Goal: Task Accomplishment & Management: Use online tool/utility

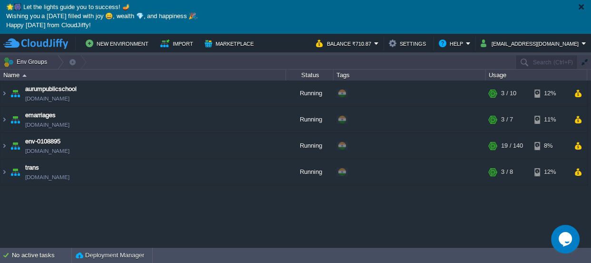
click at [585, 6] on div "🌟🎆 Let the lights guide you to success! 🪔 Wishing you a [DATE] filled with joy …" at bounding box center [295, 17] width 591 height 34
click at [581, 8] on div at bounding box center [581, 6] width 7 height 7
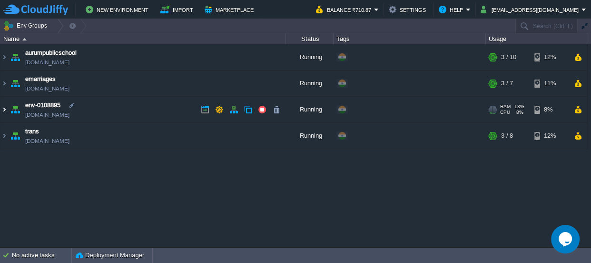
click at [2, 108] on img at bounding box center [4, 110] width 8 height 26
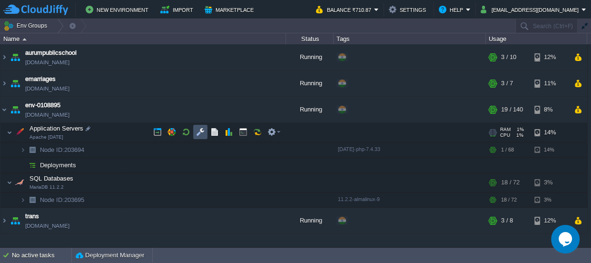
click at [198, 129] on button "button" at bounding box center [200, 132] width 9 height 9
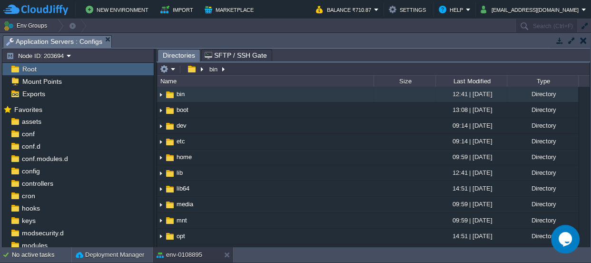
click at [584, 43] on button "button" at bounding box center [583, 40] width 7 height 9
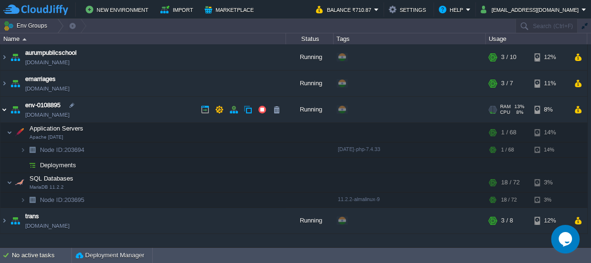
click at [3, 111] on img at bounding box center [4, 110] width 8 height 26
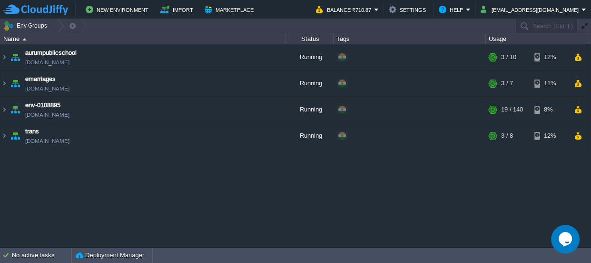
click at [588, 28] on button "button" at bounding box center [584, 26] width 9 height 9
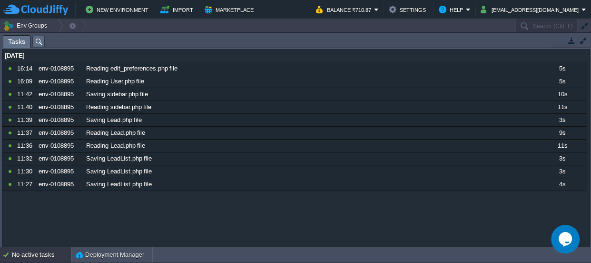
click at [588, 28] on button "button" at bounding box center [584, 26] width 9 height 9
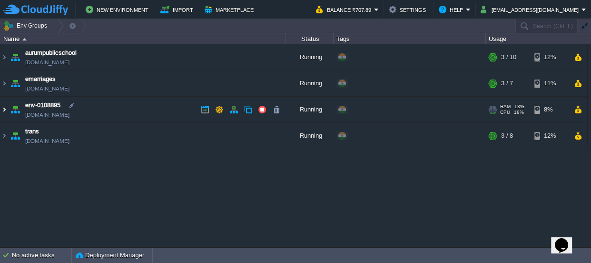
click at [4, 110] on img at bounding box center [4, 110] width 8 height 26
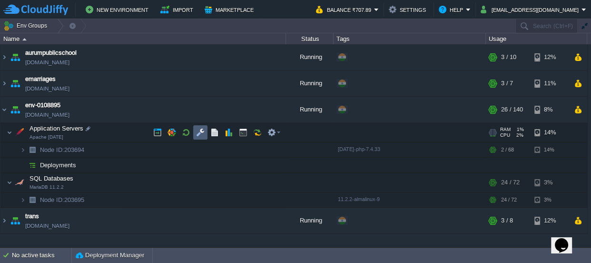
click at [193, 133] on td at bounding box center [200, 132] width 14 height 14
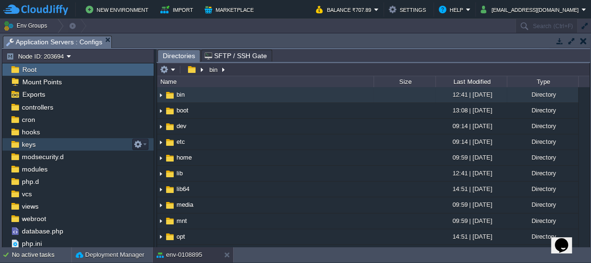
scroll to position [89, 0]
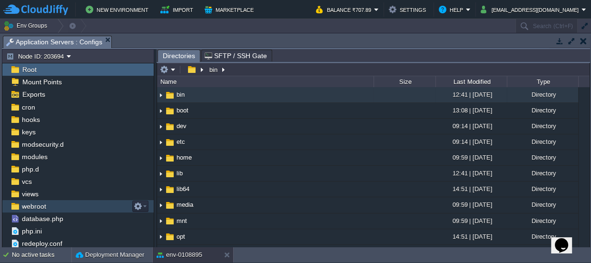
click at [39, 206] on span "webroot" at bounding box center [34, 206] width 28 height 9
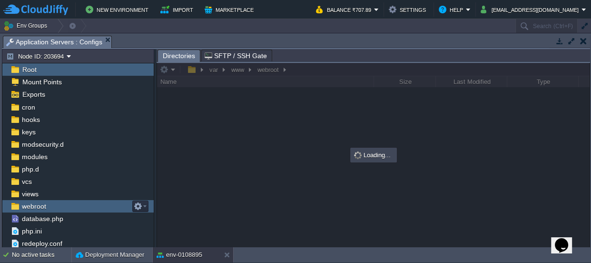
click at [39, 206] on span "webroot" at bounding box center [34, 206] width 28 height 9
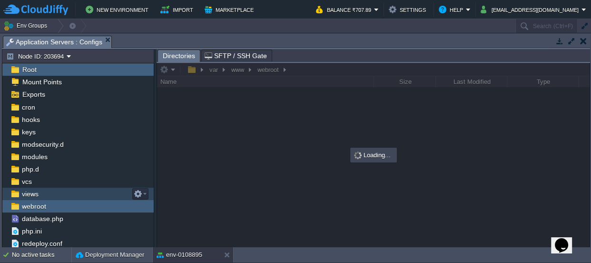
click at [28, 190] on span "views" at bounding box center [30, 193] width 20 height 9
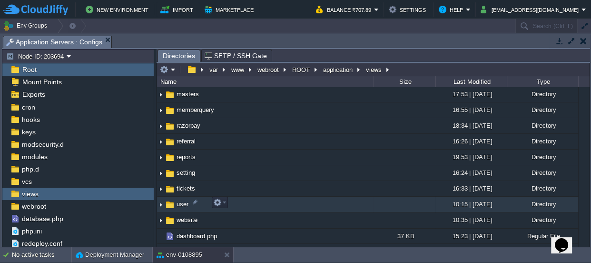
scroll to position [303, 0]
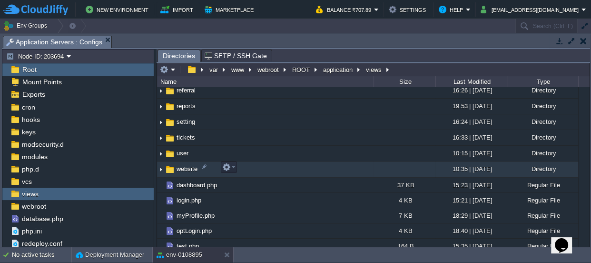
click at [185, 165] on span "website" at bounding box center [187, 169] width 24 height 8
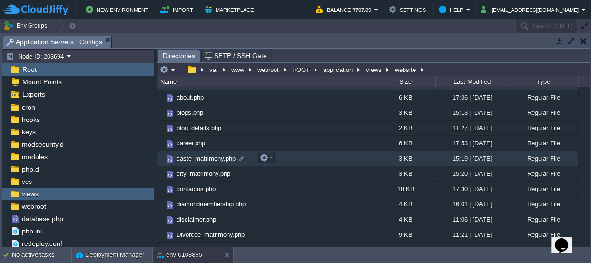
scroll to position [12, 0]
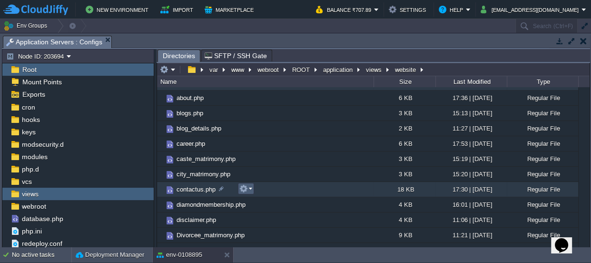
click at [248, 187] on em at bounding box center [245, 188] width 13 height 9
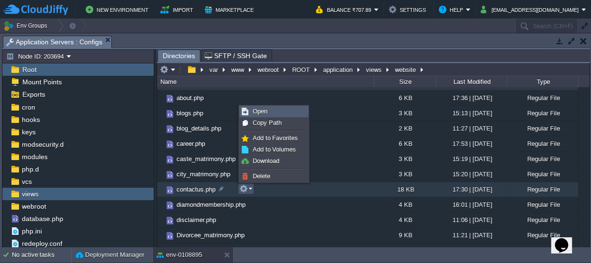
click at [256, 113] on span "Open" at bounding box center [260, 111] width 15 height 7
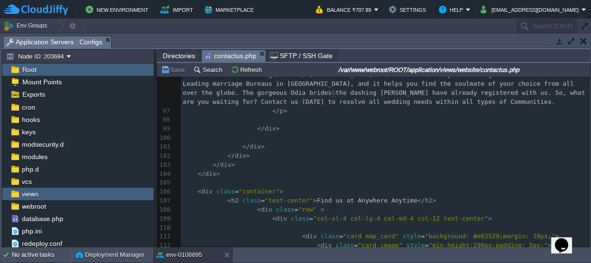
scroll to position [0, 0]
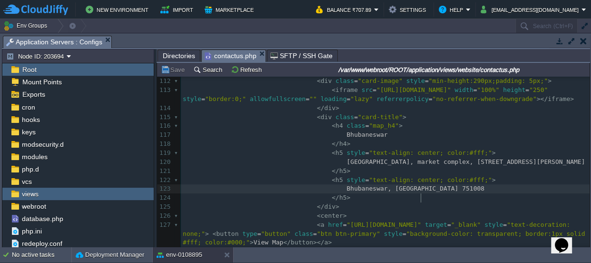
click at [421, 195] on div "346 <!DOCTYPE html> 86 <ul class="list list-icons list-dark mt-2"> 87 <li><i cl…" at bounding box center [385, 59] width 409 height 556
type textarea "7"
click at [175, 71] on button "Save" at bounding box center [174, 69] width 27 height 9
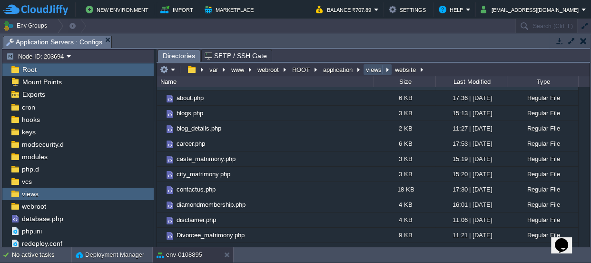
click at [365, 65] on button "views" at bounding box center [375, 69] width 20 height 9
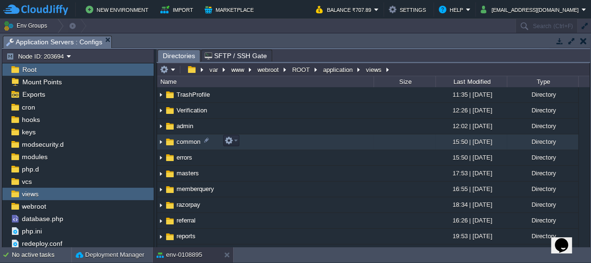
click at [185, 140] on span "common" at bounding box center [188, 142] width 27 height 8
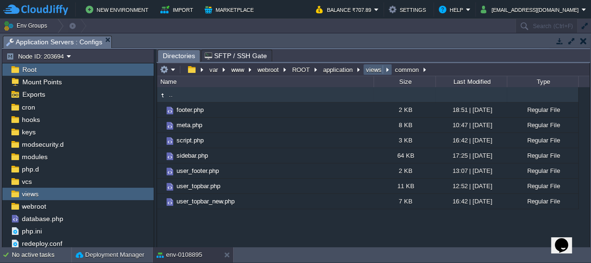
click at [373, 67] on button "views" at bounding box center [375, 69] width 20 height 9
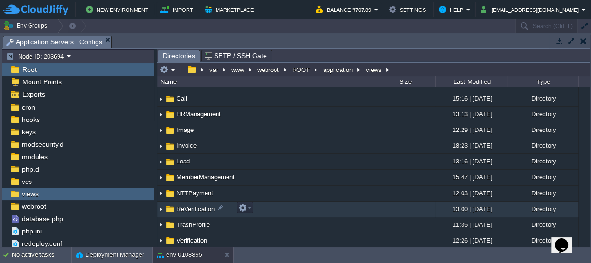
scroll to position [86, 0]
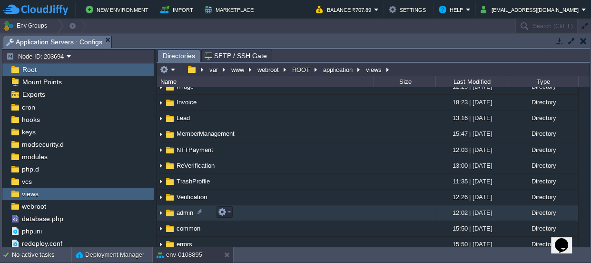
click at [181, 208] on span "admin" at bounding box center [185, 212] width 20 height 8
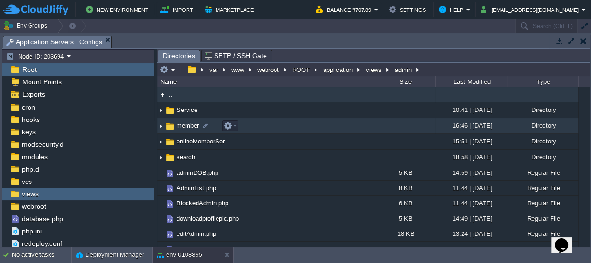
click at [177, 127] on span "member" at bounding box center [187, 125] width 25 height 8
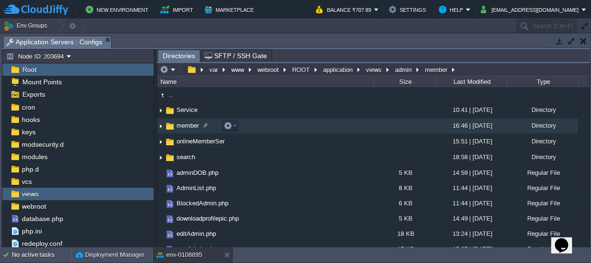
click at [177, 127] on span "member" at bounding box center [187, 125] width 25 height 8
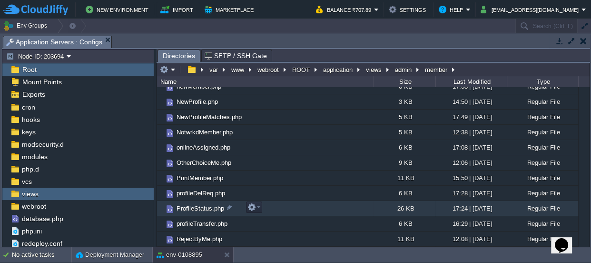
scroll to position [211, 0]
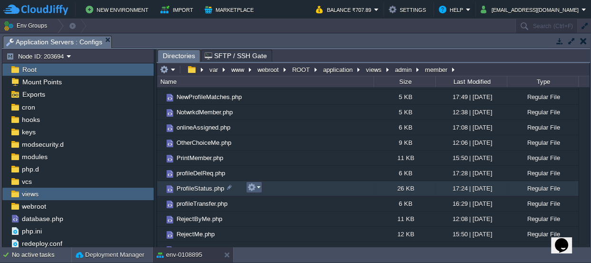
click at [247, 187] on button "button" at bounding box center [251, 187] width 9 height 9
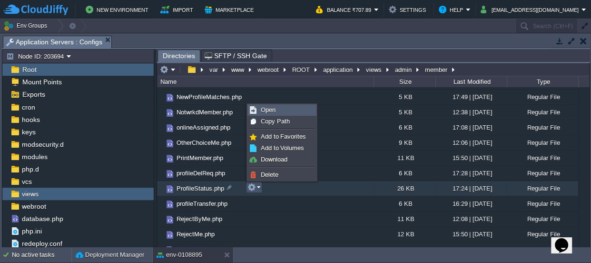
click at [264, 108] on span "Open" at bounding box center [268, 109] width 15 height 7
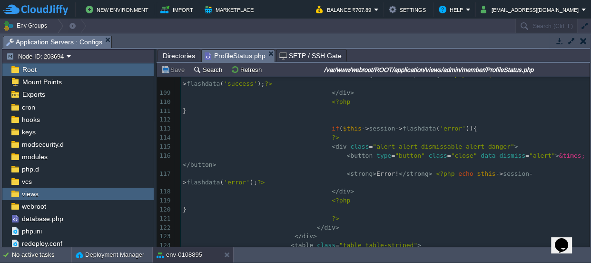
scroll to position [1065, 0]
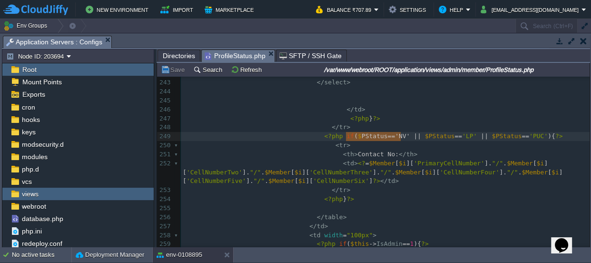
type textarea "$PStatus=='NV' ||"
drag, startPoint x: 402, startPoint y: 135, endPoint x: 343, endPoint y: 137, distance: 59.1
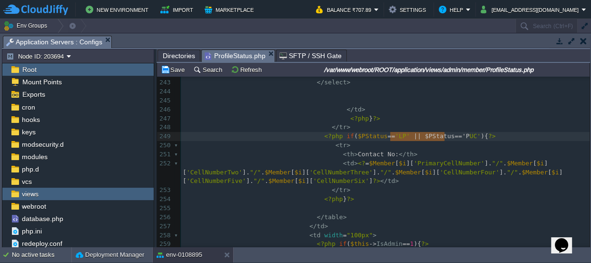
type textarea "|| $PStatus=='PUC'"
drag, startPoint x: 390, startPoint y: 133, endPoint x: 446, endPoint y: 133, distance: 56.6
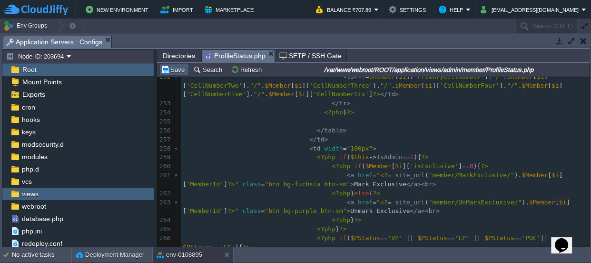
click at [181, 71] on button "Save" at bounding box center [174, 69] width 27 height 9
click at [172, 53] on span "Directories" at bounding box center [179, 55] width 32 height 11
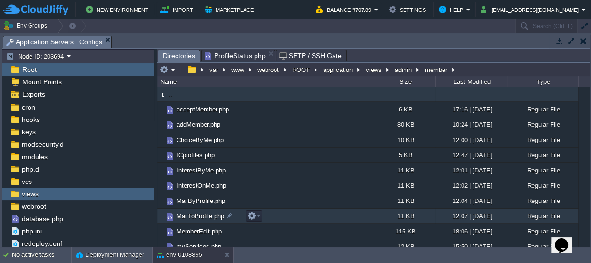
scroll to position [0, 0]
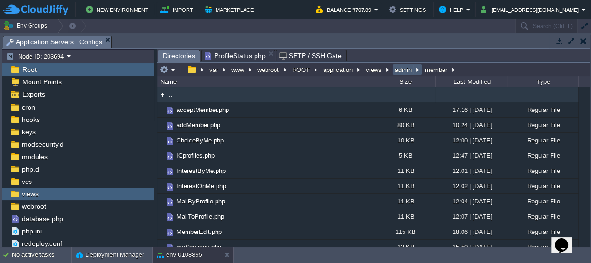
click at [400, 69] on button "admin" at bounding box center [404, 69] width 20 height 9
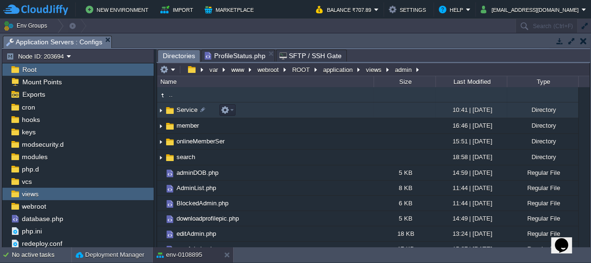
click at [187, 106] on span "Service" at bounding box center [187, 110] width 24 height 8
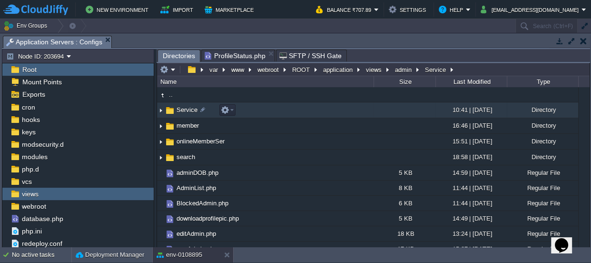
click at [187, 106] on span "Service" at bounding box center [187, 110] width 24 height 8
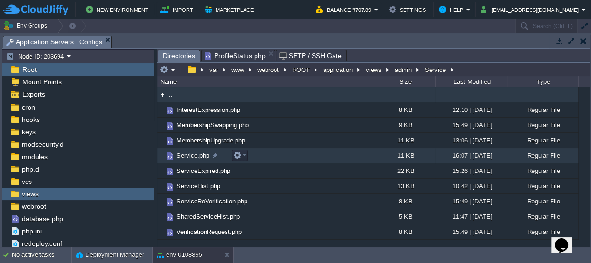
click at [190, 155] on span "Service.php" at bounding box center [193, 155] width 36 height 8
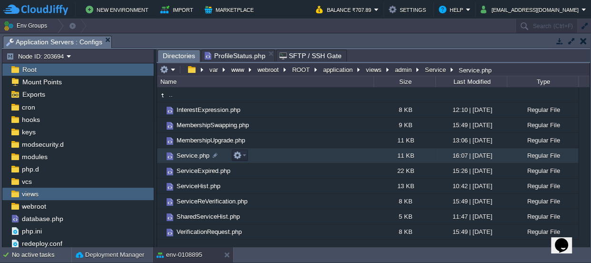
click at [190, 155] on span "Service.php" at bounding box center [193, 155] width 36 height 8
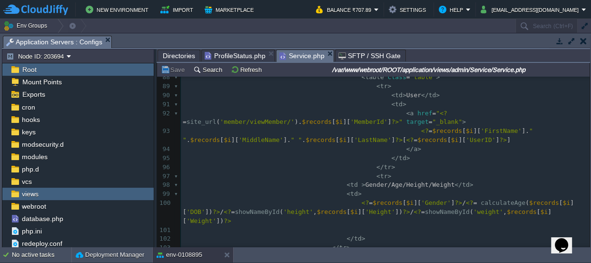
scroll to position [865, 0]
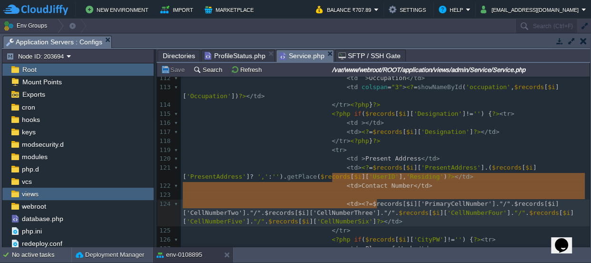
type textarea "<td> Contact Number</td> <td><?=$records[$i]['PrimaryCellNumber']."/".$records[…"
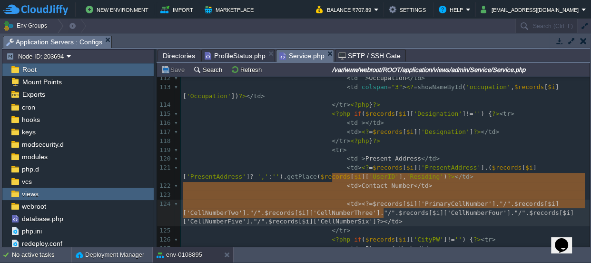
drag, startPoint x: 331, startPoint y: 174, endPoint x: 378, endPoint y: 207, distance: 58.1
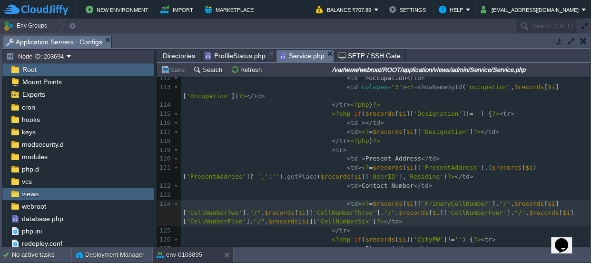
click at [403, 210] on pre "< td > <? = $records [ $i ][ 'PrimaryCellNumber' ]. "/" . $records [ $i ][ 'Cel…" at bounding box center [385, 212] width 409 height 27
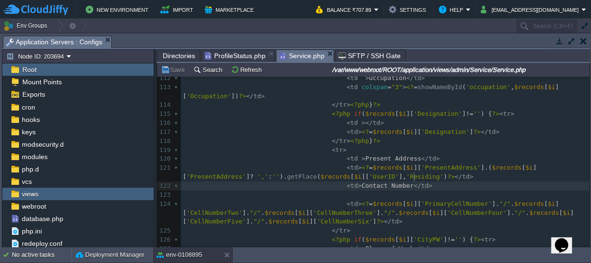
click at [446, 190] on pre at bounding box center [385, 194] width 409 height 9
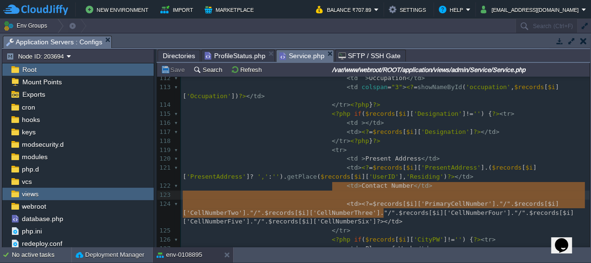
type textarea "<td> Contact Number</td> <td><?=$records[$i]['PrimaryCellNumber']."/".$records[…"
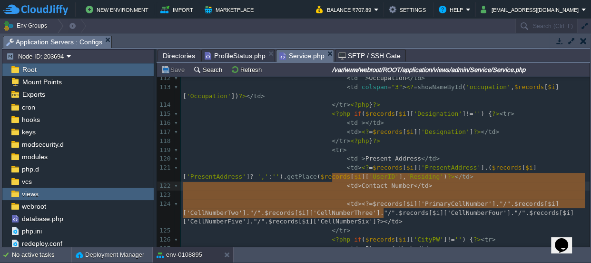
drag, startPoint x: 402, startPoint y: 217, endPoint x: 333, endPoint y: 181, distance: 77.7
click at [333, 180] on div "103 </ tr > 104 < tr > 105 < td > Religion/Caste </ td > 106 < td > <? = showNa…" at bounding box center [385, 190] width 409 height 431
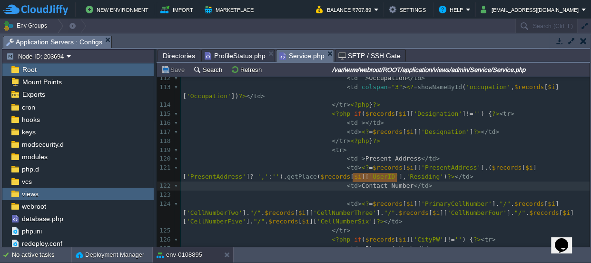
type textarea "Contact Number"
drag, startPoint x: 396, startPoint y: 173, endPoint x: 351, endPoint y: 176, distance: 45.8
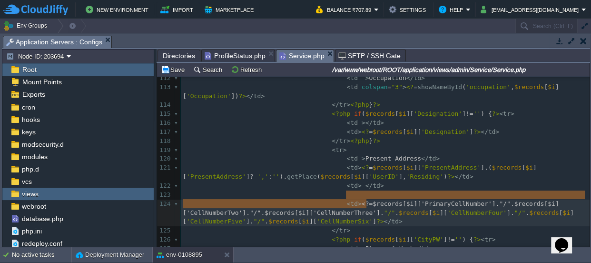
type textarea "<?=$records[$i]['PrimaryCellNumber']."/".$records[$i]['CellNumberTwo']."/".$rec…"
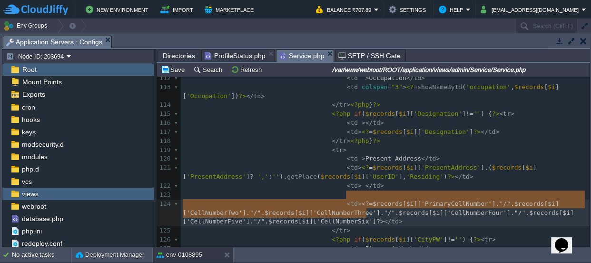
drag, startPoint x: 345, startPoint y: 194, endPoint x: 366, endPoint y: 211, distance: 27.1
